Goal: Task Accomplishment & Management: Complete application form

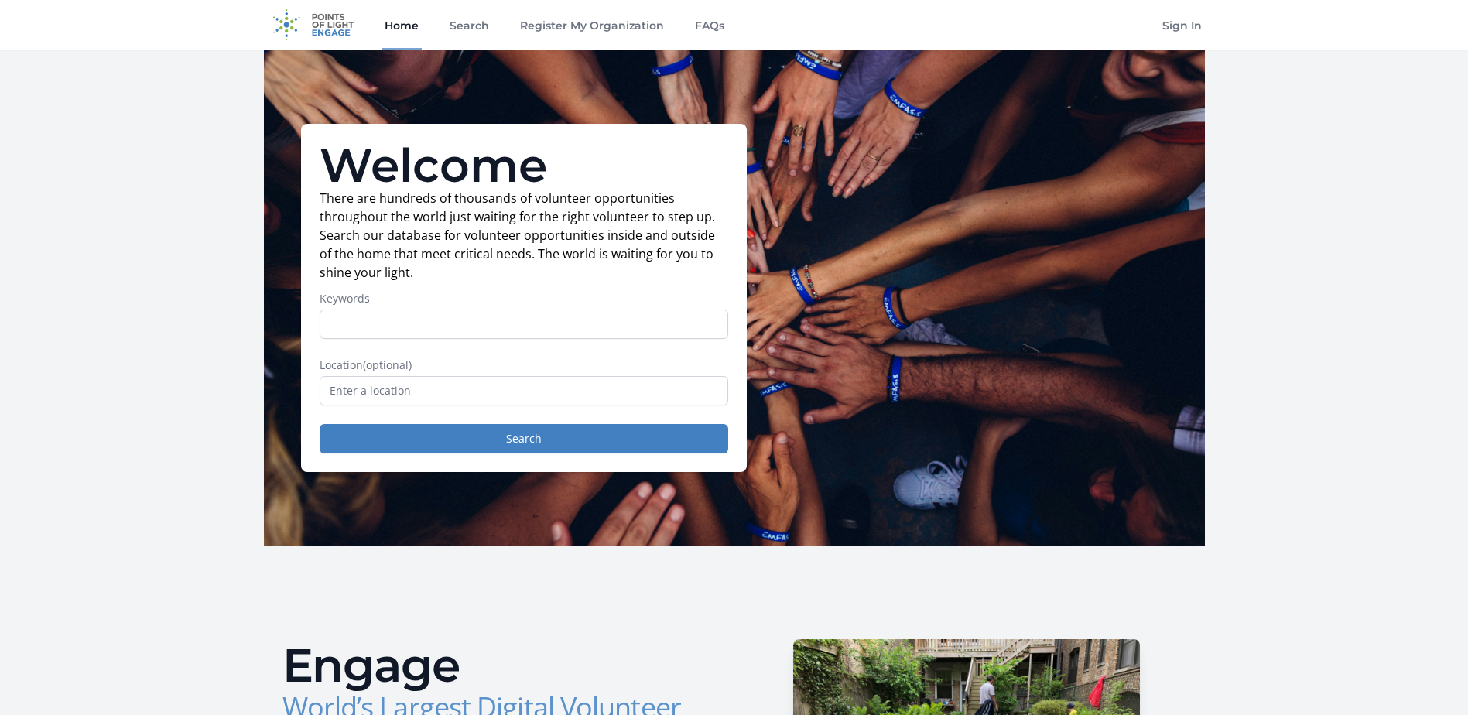
scroll to position [77, 0]
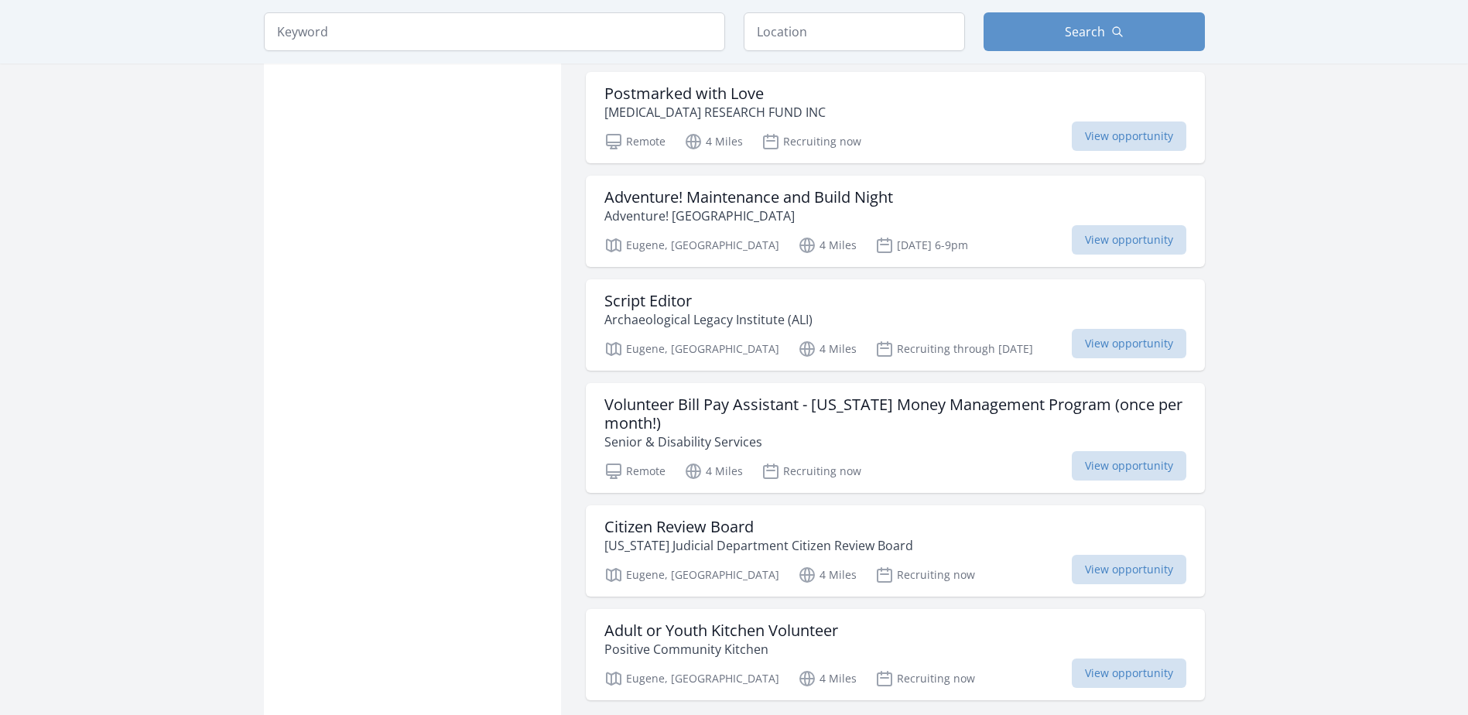
scroll to position [1702, 0]
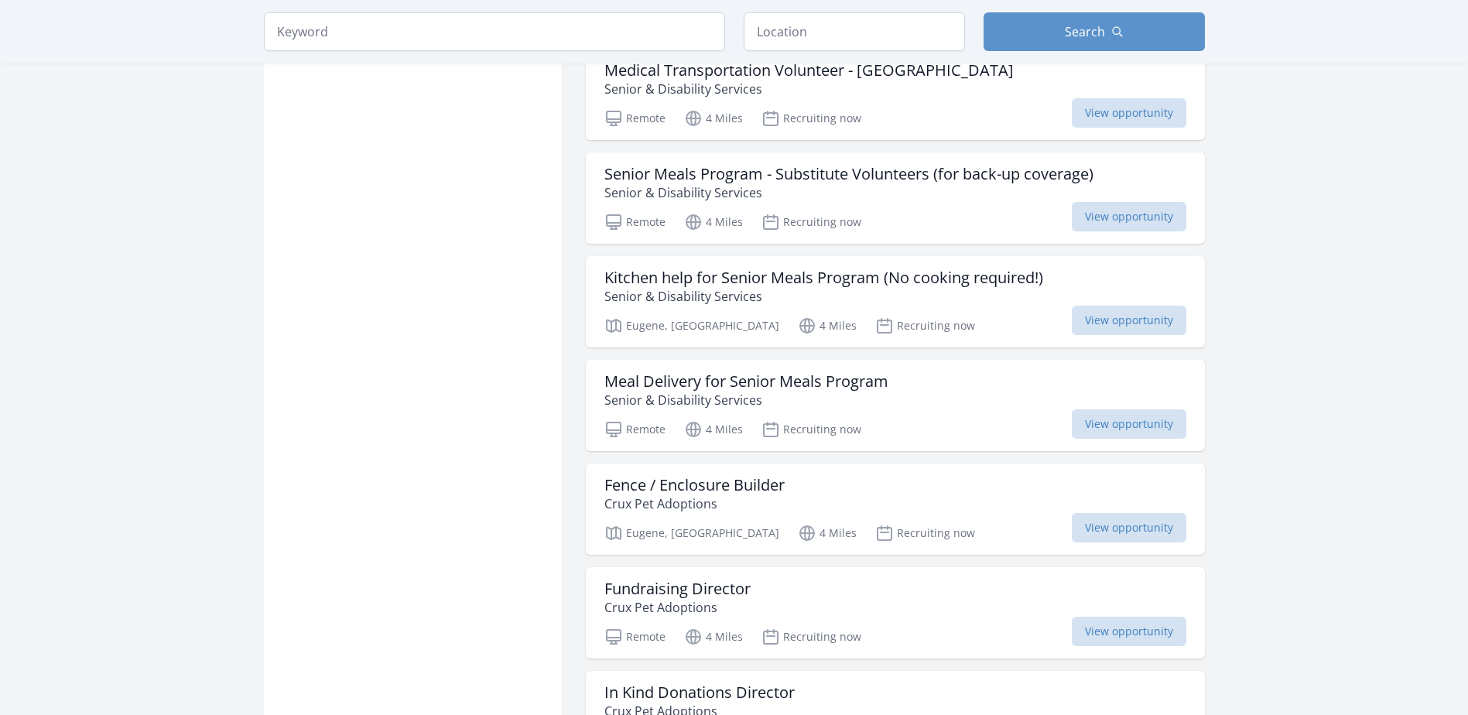
scroll to position [3714, 0]
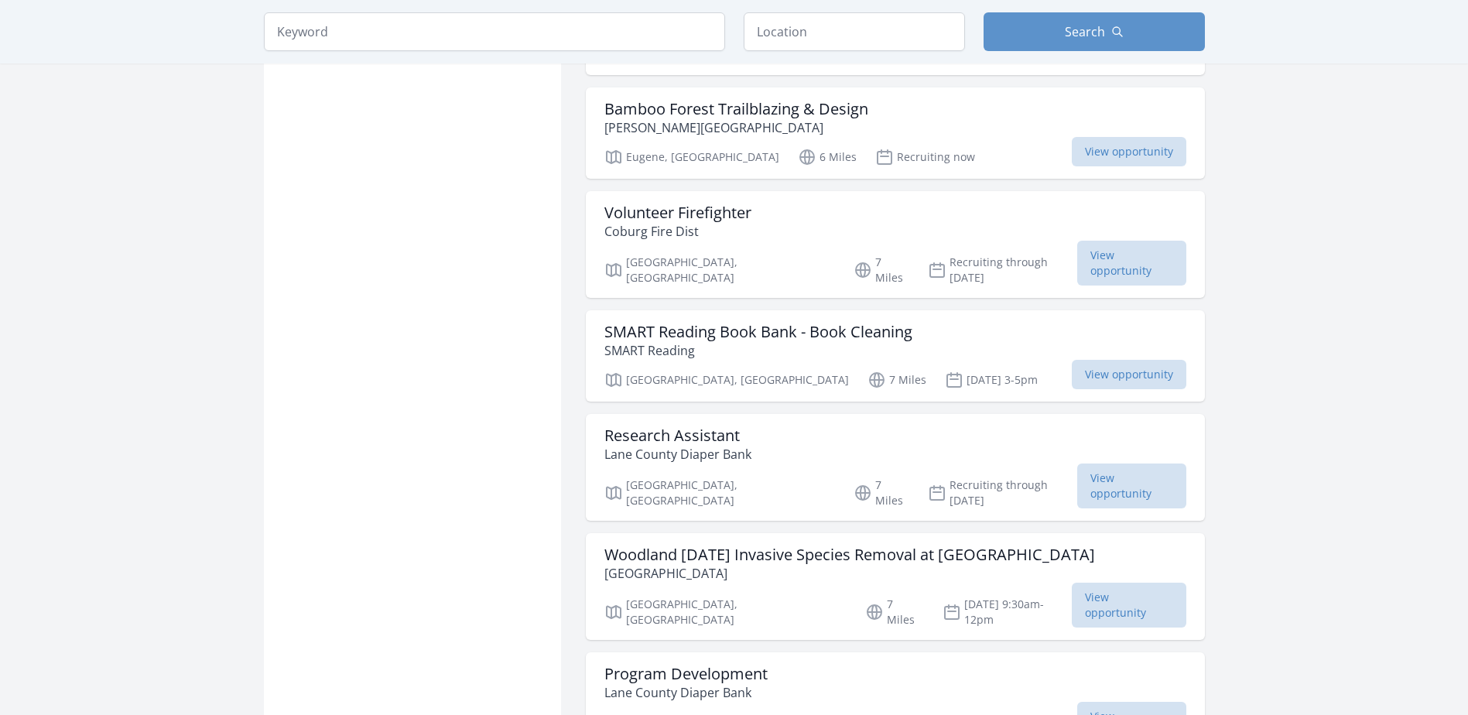
scroll to position [5493, 0]
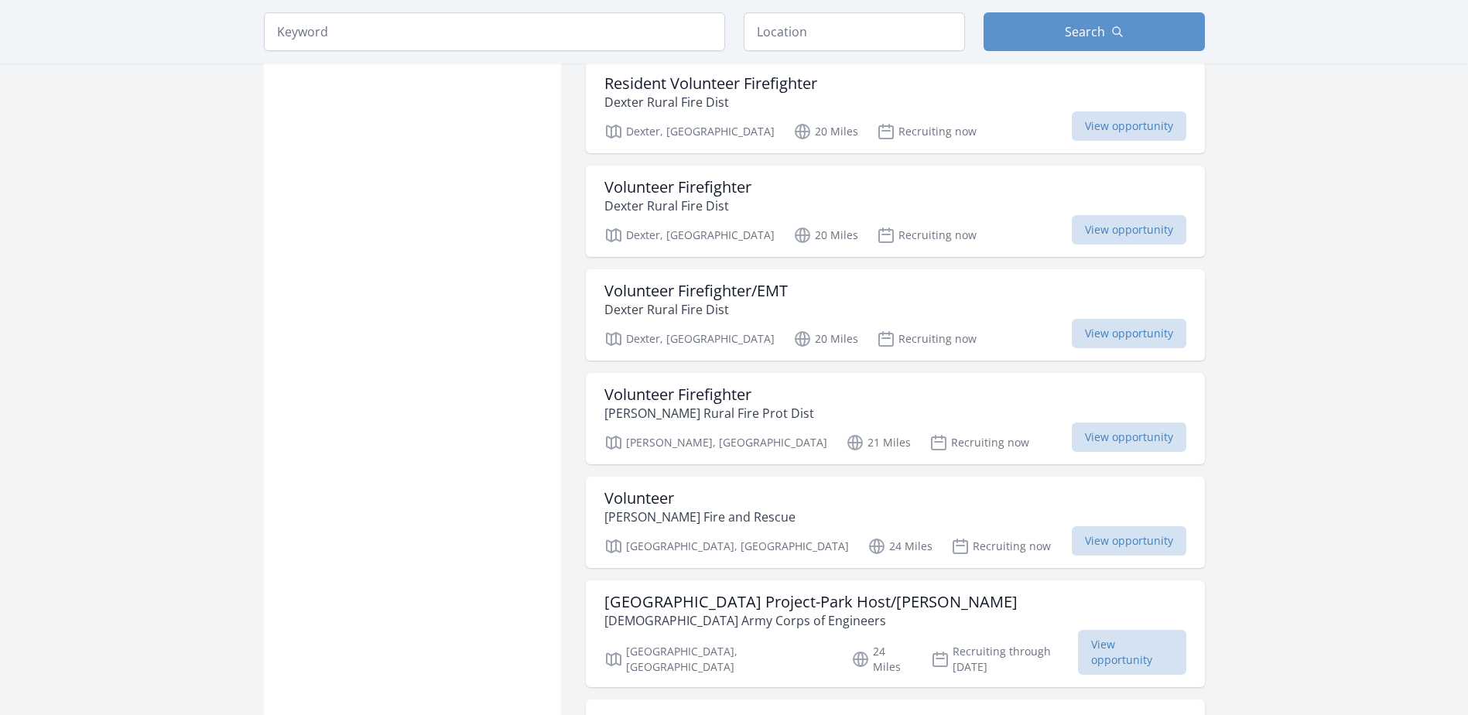
scroll to position [7969, 0]
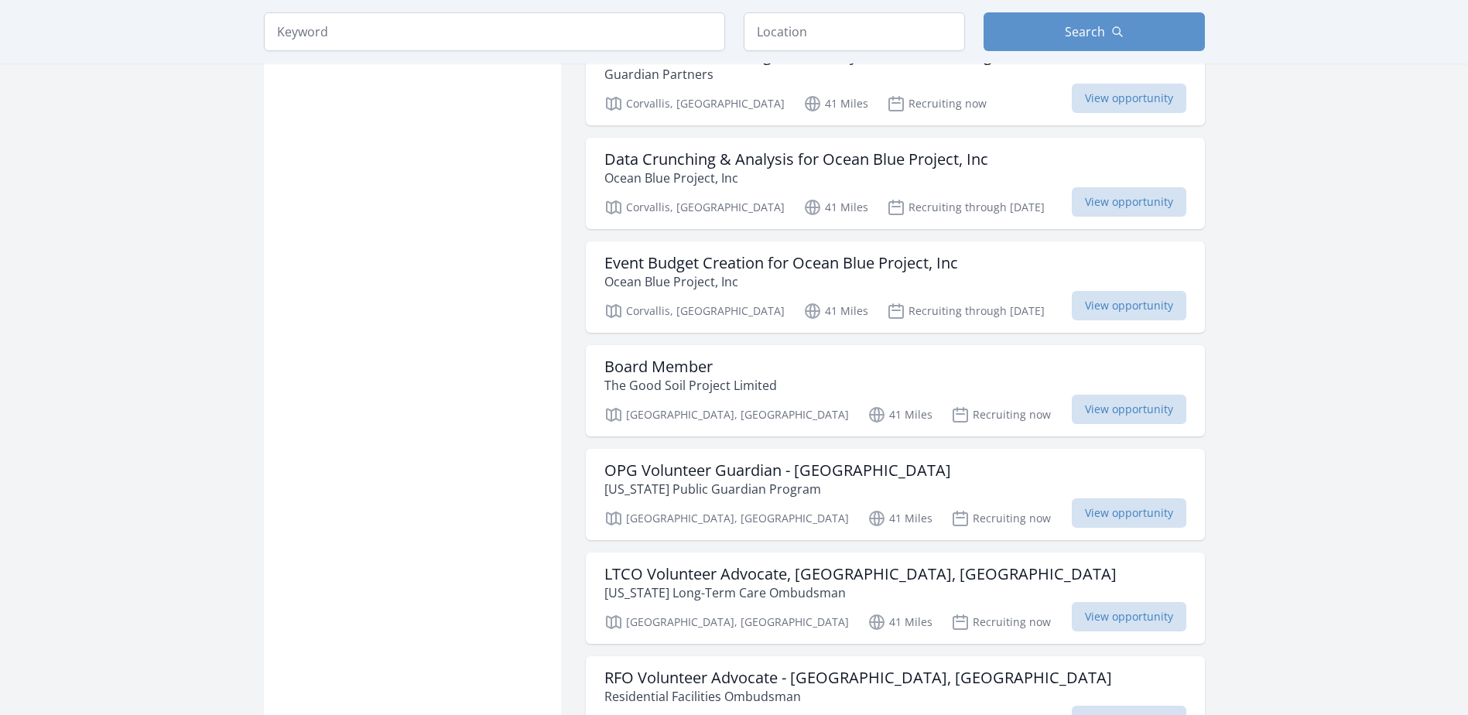
scroll to position [9981, 0]
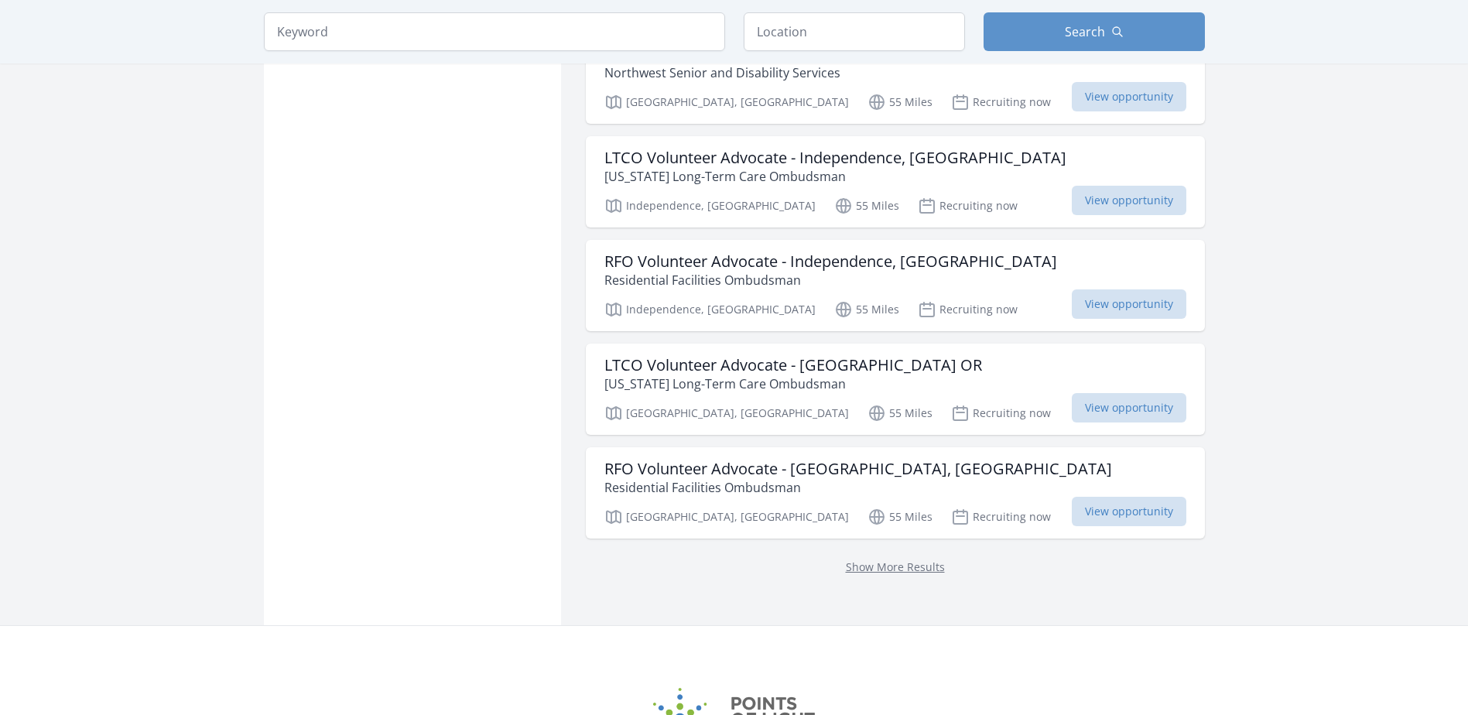
scroll to position [12387, 0]
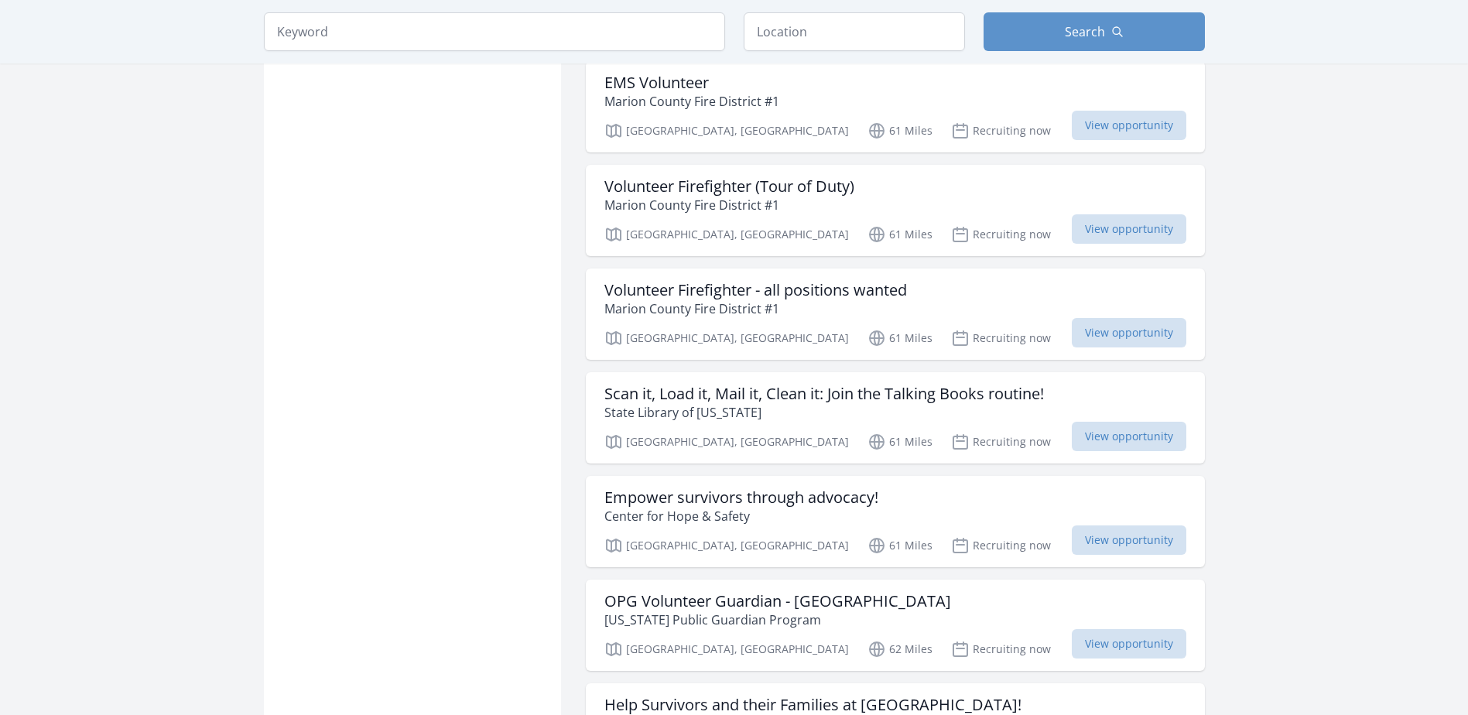
scroll to position [15584, 0]
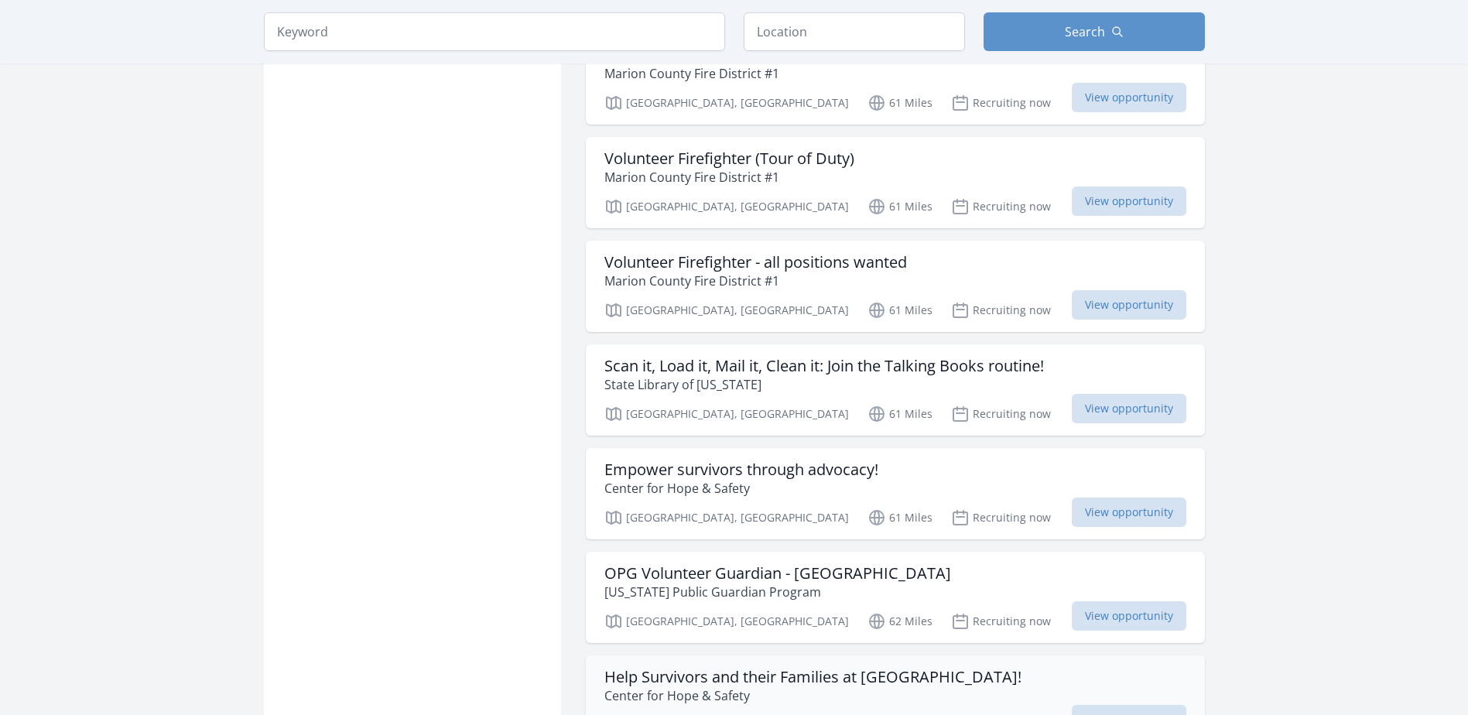
click at [853, 668] on h3 "Help Survivors and their Families at [GEOGRAPHIC_DATA]!" at bounding box center [812, 677] width 417 height 19
